Goal: Task Accomplishment & Management: Manage account settings

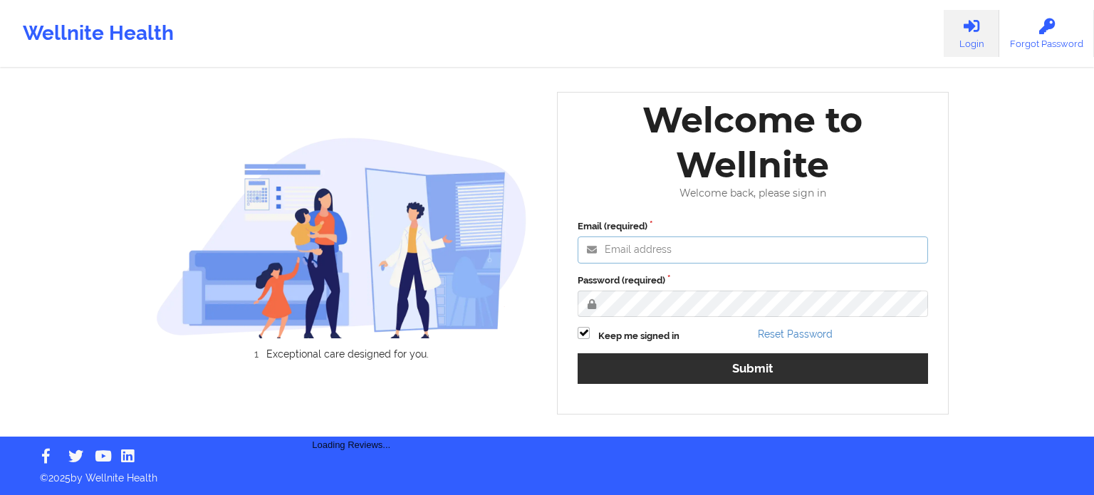
type input "[PERSON_NAME][EMAIL_ADDRESS][DOMAIN_NAME]"
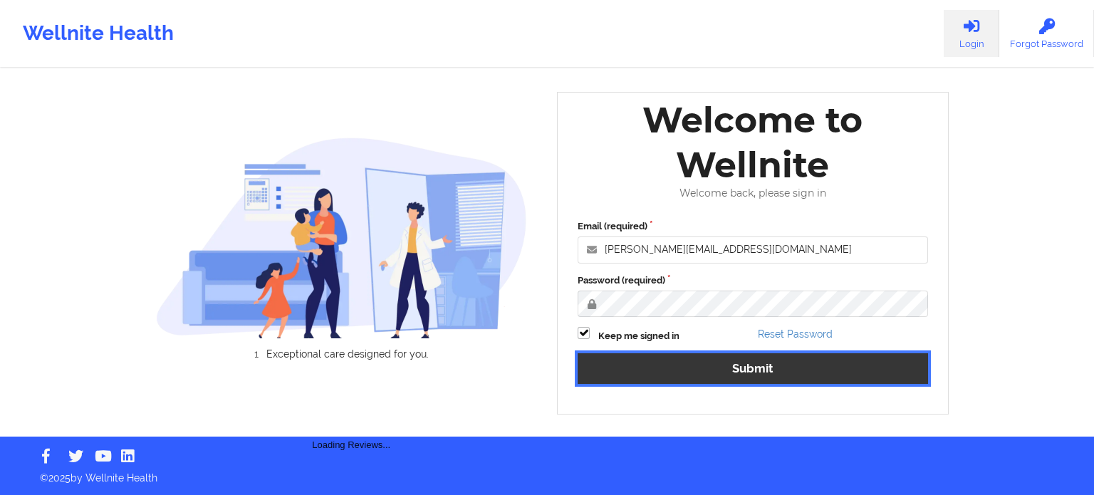
click at [786, 372] on button "Submit" at bounding box center [752, 368] width 350 height 31
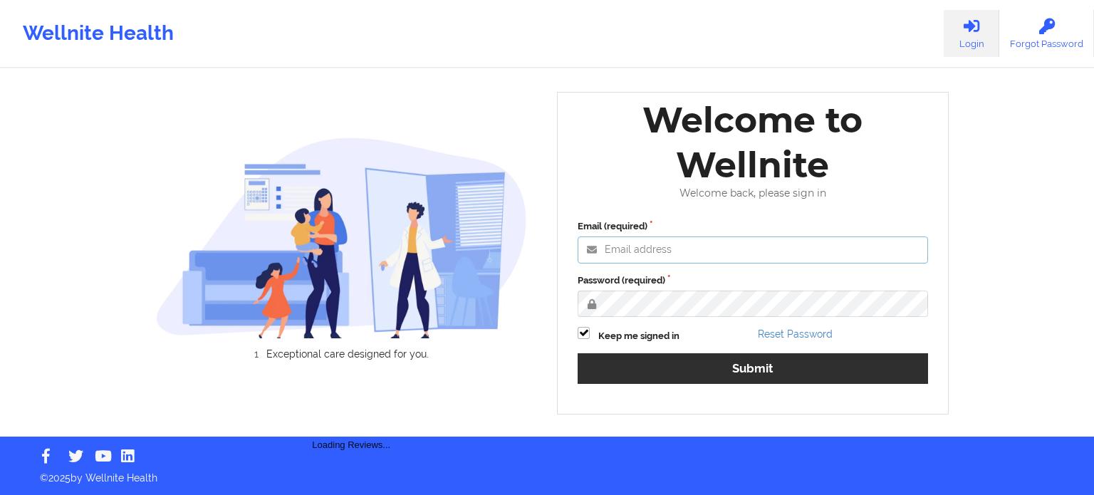
type input "[PERSON_NAME][EMAIL_ADDRESS][DOMAIN_NAME]"
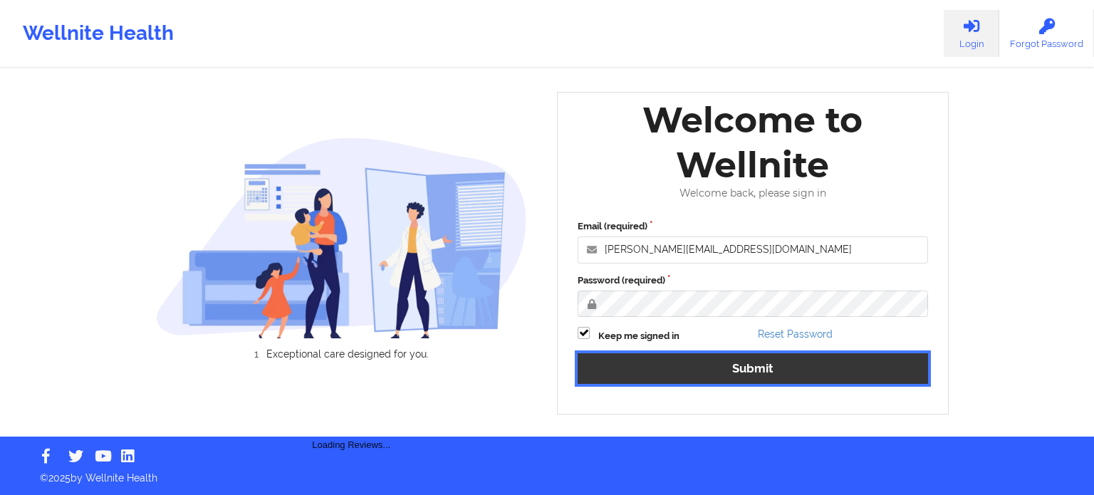
click at [783, 373] on button "Submit" at bounding box center [752, 368] width 350 height 31
